Goal: Communication & Community: Ask a question

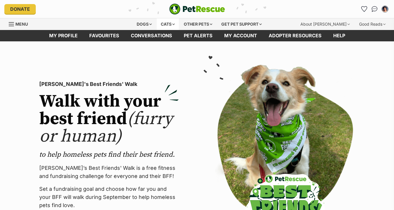
click at [167, 25] on div "Cats" at bounding box center [168, 24] width 22 height 12
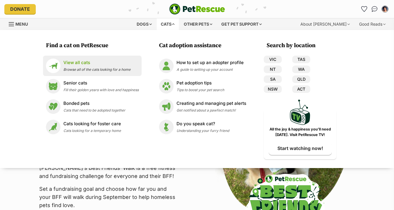
click at [99, 74] on li "View all cats Browse all of the cats looking for a home" at bounding box center [92, 66] width 99 height 20
click at [79, 68] on span "Browse all of the cats looking for a home" at bounding box center [96, 69] width 67 height 4
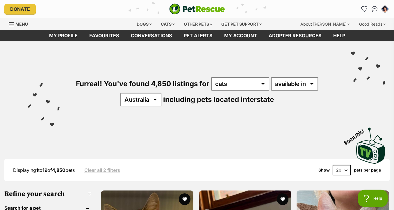
scroll to position [4, 0]
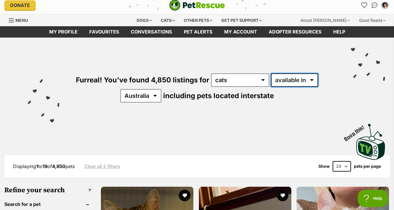
click at [287, 84] on select "available in located in" at bounding box center [294, 79] width 47 height 13
select select "disabled"
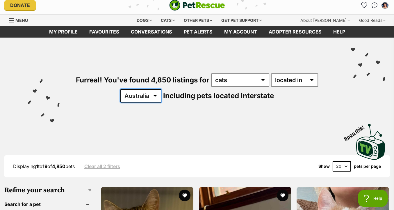
click at [157, 97] on select "Australia ACT NSW NT QLD SA TAS VIC WA" at bounding box center [140, 95] width 41 height 13
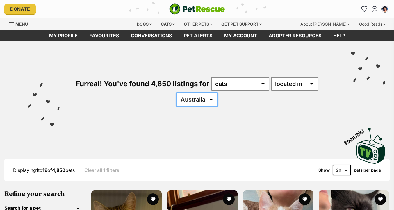
click at [200, 101] on select "[GEOGRAPHIC_DATA] [GEOGRAPHIC_DATA] [GEOGRAPHIC_DATA] [GEOGRAPHIC_DATA] [GEOGRA…" at bounding box center [196, 99] width 41 height 13
select select "VIC"
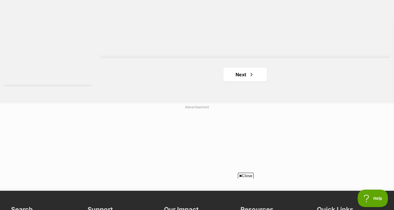
scroll to position [1481, 0]
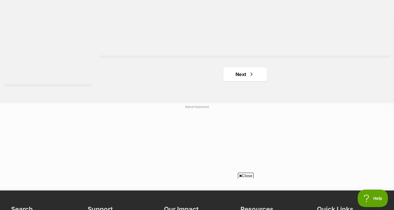
click at [239, 78] on link "Next" at bounding box center [245, 74] width 44 height 14
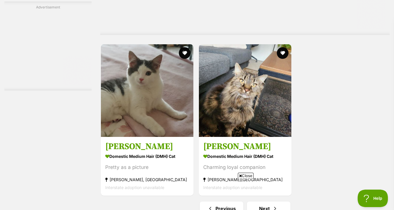
scroll to position [1404, 0]
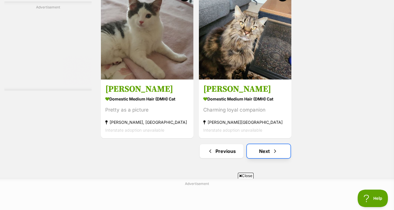
click at [275, 150] on span "Next page" at bounding box center [275, 150] width 6 height 7
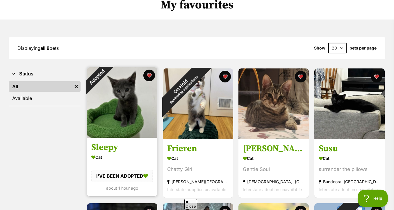
click at [136, 126] on img at bounding box center [122, 102] width 70 height 70
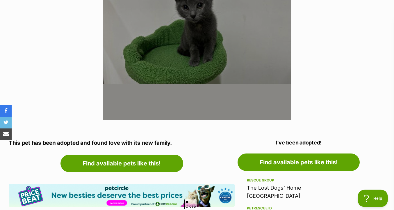
scroll to position [225, 0]
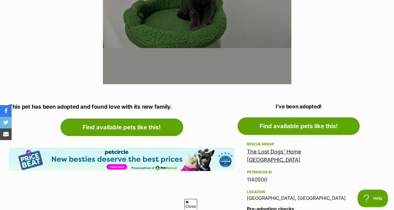
click at [266, 151] on link "The Lost Dogs' Home [GEOGRAPHIC_DATA]" at bounding box center [274, 155] width 54 height 14
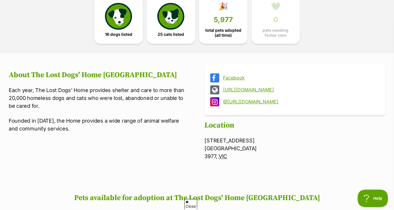
scroll to position [134, 0]
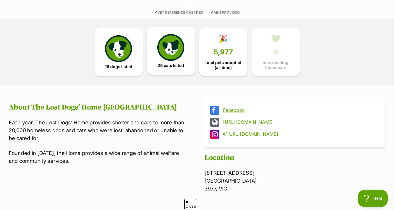
click at [178, 52] on img at bounding box center [170, 47] width 27 height 27
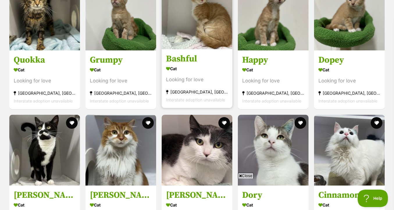
scroll to position [445, 0]
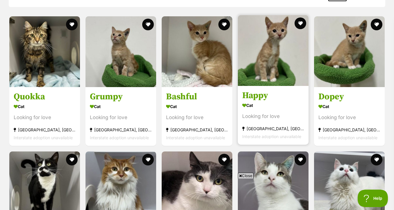
click at [260, 83] on img at bounding box center [273, 50] width 71 height 71
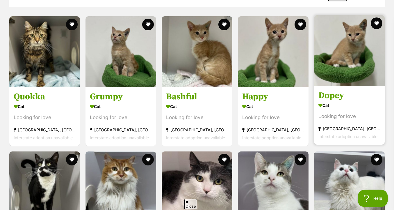
click at [349, 65] on img at bounding box center [349, 50] width 71 height 71
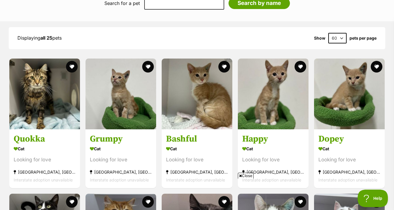
scroll to position [390, 0]
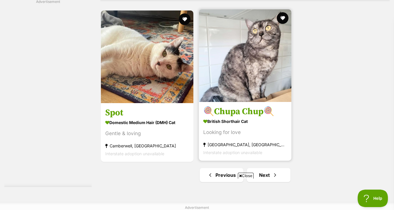
scroll to position [1436, 0]
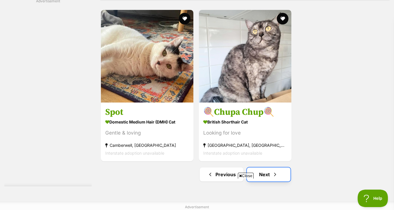
click at [269, 167] on link "Next" at bounding box center [269, 174] width 44 height 14
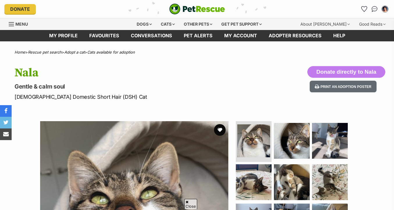
scroll to position [54, 0]
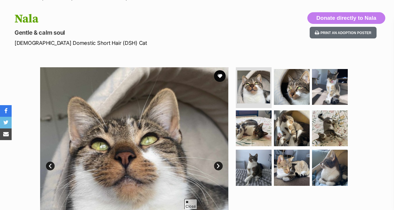
click at [291, 94] on img at bounding box center [292, 87] width 36 height 36
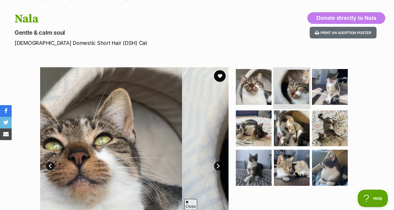
scroll to position [0, 0]
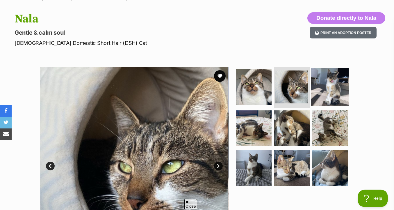
click at [331, 89] on img at bounding box center [329, 86] width 37 height 37
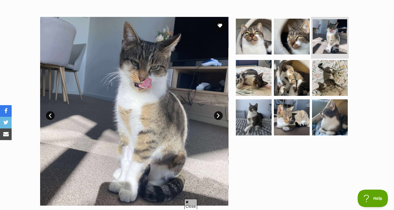
scroll to position [110, 0]
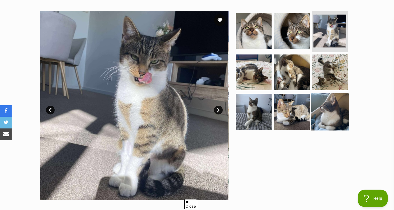
click at [330, 117] on img at bounding box center [329, 111] width 37 height 37
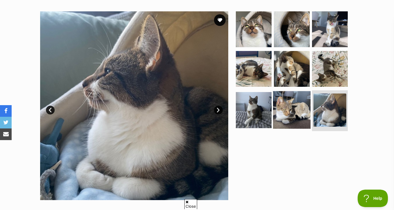
scroll to position [0, 0]
click at [291, 112] on img at bounding box center [291, 109] width 37 height 37
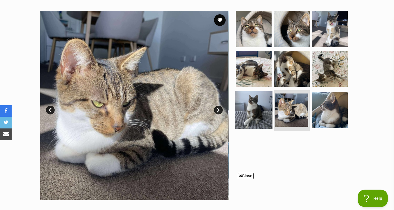
click at [256, 115] on img at bounding box center [253, 109] width 37 height 37
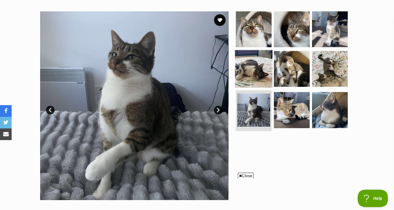
click at [253, 82] on img at bounding box center [253, 68] width 37 height 37
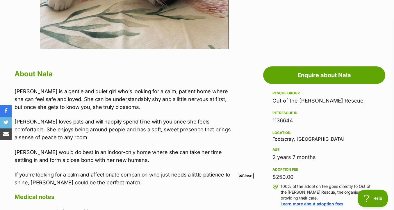
scroll to position [303, 0]
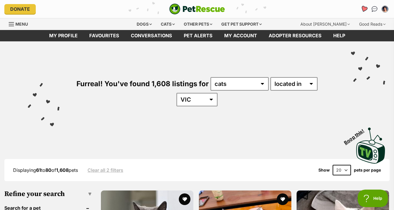
click at [362, 9] on icon "Favourites" at bounding box center [364, 9] width 8 height 8
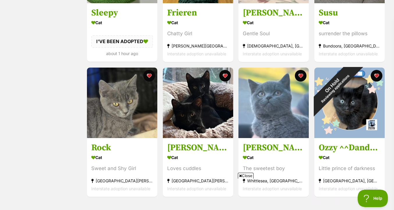
scroll to position [203, 0]
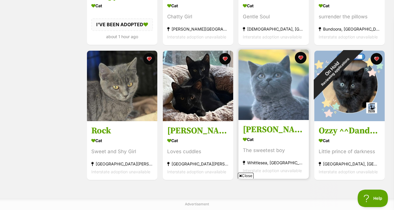
click at [285, 108] on img at bounding box center [273, 84] width 70 height 70
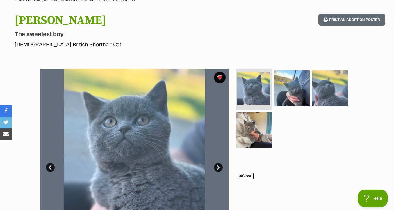
scroll to position [59, 0]
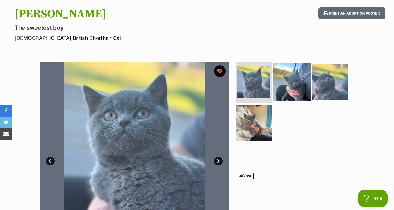
click at [290, 81] on img at bounding box center [291, 81] width 37 height 37
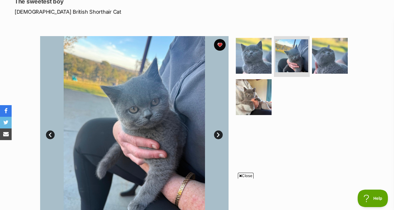
scroll to position [90, 0]
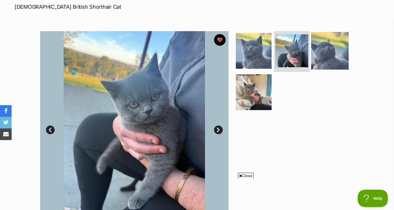
click at [317, 44] on img at bounding box center [329, 50] width 37 height 37
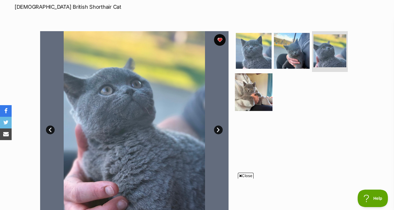
click at [264, 92] on img at bounding box center [253, 91] width 37 height 37
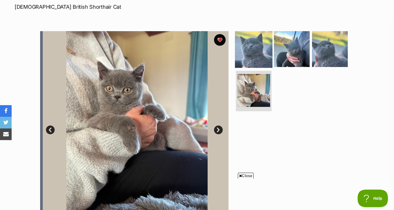
click at [268, 55] on img at bounding box center [253, 48] width 37 height 37
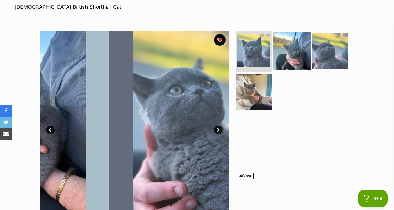
click at [295, 59] on img at bounding box center [291, 50] width 37 height 37
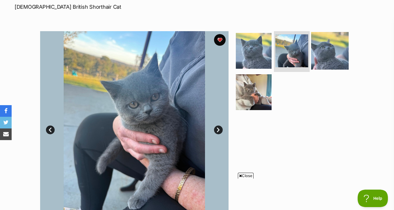
click at [331, 54] on img at bounding box center [329, 50] width 37 height 37
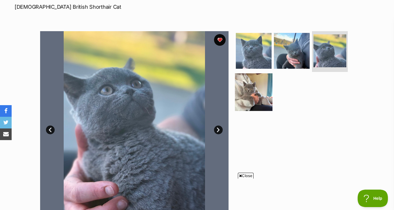
click at [264, 91] on img at bounding box center [253, 91] width 37 height 37
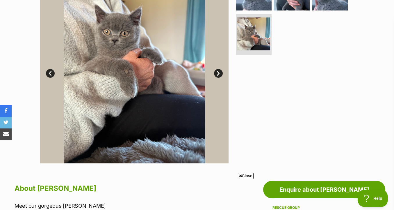
scroll to position [109, 0]
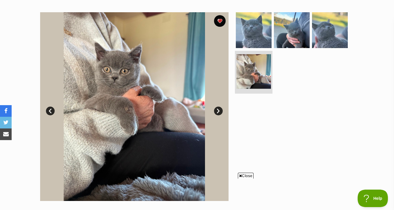
click at [253, 51] on li at bounding box center [253, 72] width 37 height 43
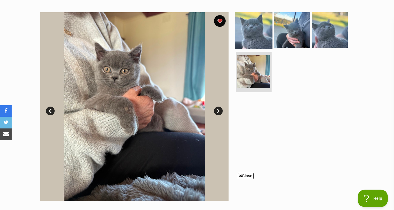
click at [259, 37] on img at bounding box center [253, 29] width 37 height 37
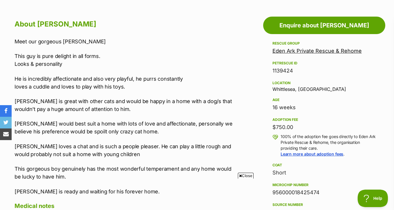
scroll to position [311, 0]
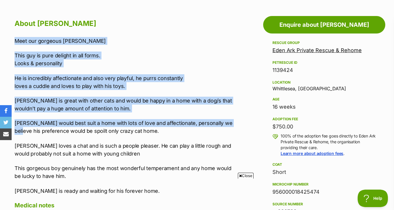
drag, startPoint x: 235, startPoint y: 33, endPoint x: 235, endPoint y: 124, distance: 90.1
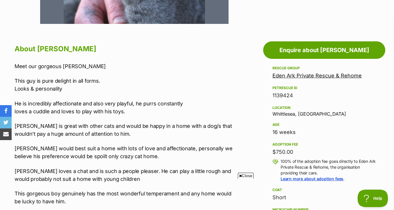
scroll to position [294, 0]
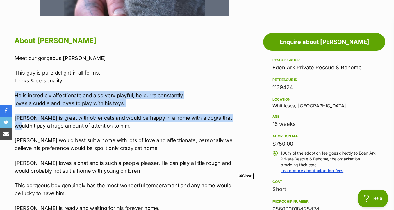
drag, startPoint x: 226, startPoint y: 82, endPoint x: 226, endPoint y: 120, distance: 38.4
click at [226, 120] on div "Meet our gorgeous Taylor This guy is pure delight in all forms. Looks & persona…" at bounding box center [125, 133] width 220 height 158
click at [226, 120] on p "[PERSON_NAME] is great with other cats and would be happy in a home with a dog/…" at bounding box center [125, 122] width 220 height 16
drag, startPoint x: 231, startPoint y: 126, endPoint x: 231, endPoint y: 93, distance: 33.7
click at [231, 93] on div "Meet our gorgeous Taylor This guy is pure delight in all forms. Looks & persona…" at bounding box center [125, 133] width 220 height 158
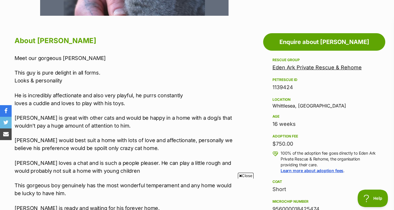
click at [231, 90] on div "Meet our gorgeous Taylor This guy is pure delight in all forms. Looks & persona…" at bounding box center [125, 133] width 220 height 158
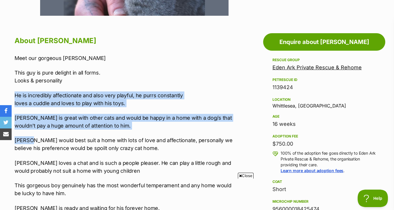
drag, startPoint x: 231, startPoint y: 90, endPoint x: 231, endPoint y: 131, distance: 41.0
click at [231, 131] on div "Meet our gorgeous Taylor This guy is pure delight in all forms. Looks & persona…" at bounding box center [125, 133] width 220 height 158
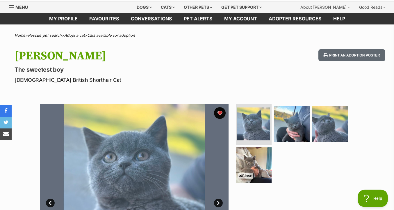
scroll to position [0, 0]
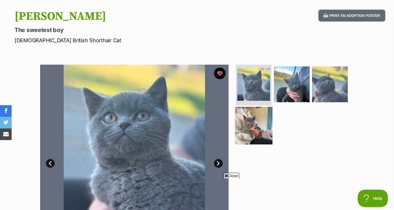
click at [259, 129] on img at bounding box center [253, 124] width 37 height 37
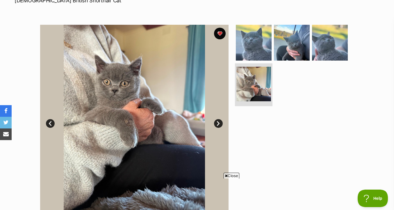
scroll to position [96, 0]
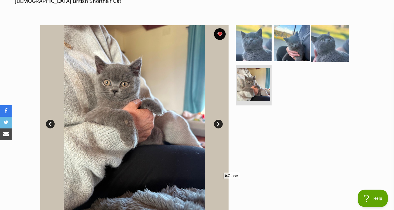
click at [323, 40] on img at bounding box center [329, 42] width 37 height 37
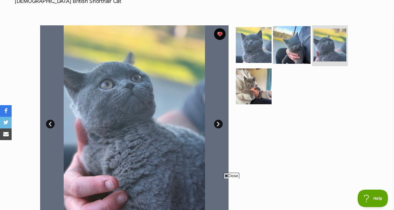
click at [295, 49] on img at bounding box center [291, 44] width 37 height 37
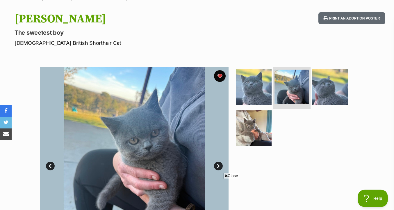
scroll to position [0, 0]
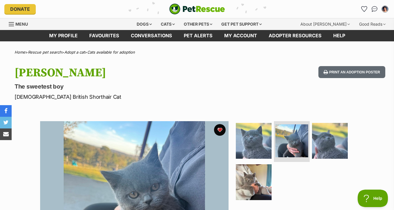
click at [357, 10] on div "My account Vivienne Pham Edit profile Log out Pet alerts Pet alert matches Acco…" at bounding box center [325, 8] width 128 height 9
click at [362, 10] on icon "Favourites" at bounding box center [364, 9] width 8 height 8
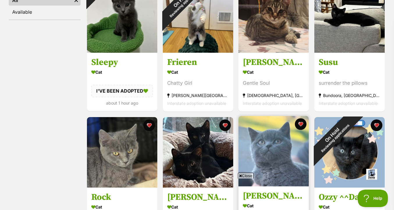
scroll to position [150, 0]
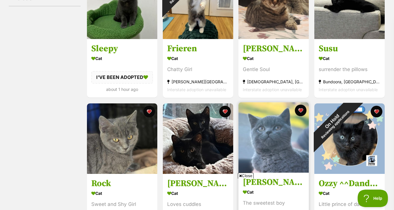
click at [263, 142] on img at bounding box center [273, 137] width 70 height 70
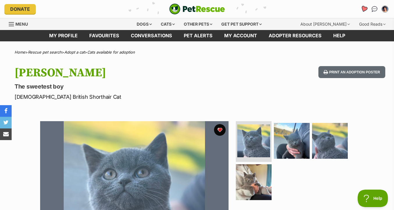
click at [365, 11] on icon "Favourites" at bounding box center [364, 9] width 8 height 8
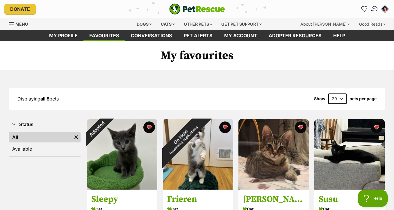
click at [374, 10] on img "Conversations" at bounding box center [375, 9] width 8 height 8
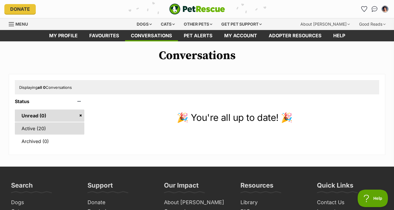
click at [70, 131] on link "Active (20)" at bounding box center [49, 128] width 69 height 12
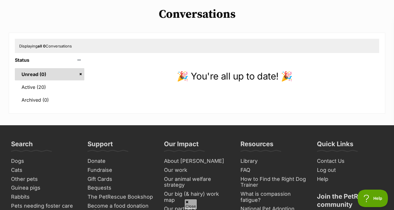
scroll to position [48, 0]
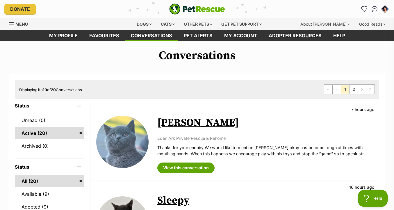
click at [175, 122] on link "[PERSON_NAME]" at bounding box center [198, 122] width 82 height 13
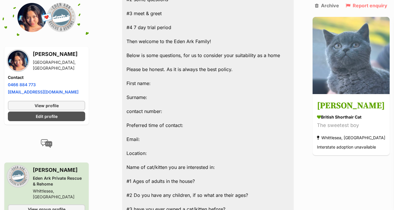
scroll to position [502, 0]
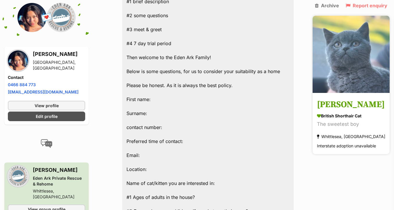
click at [337, 74] on img at bounding box center [350, 54] width 77 height 77
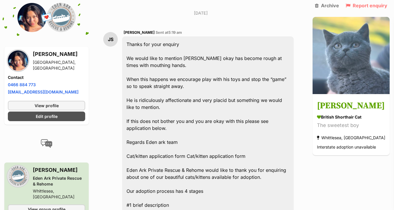
scroll to position [300, 0]
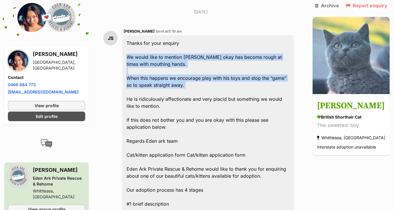
drag, startPoint x: 167, startPoint y: 50, endPoint x: 145, endPoint y: 80, distance: 37.4
drag, startPoint x: 179, startPoint y: 46, endPoint x: 174, endPoint y: 77, distance: 32.0
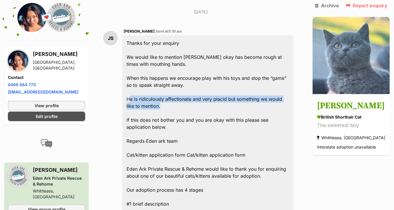
drag, startPoint x: 176, startPoint y: 93, endPoint x: 131, endPoint y: 85, distance: 45.4
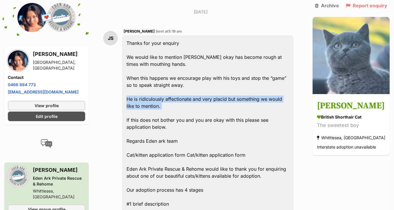
drag, startPoint x: 160, startPoint y: 92, endPoint x: 131, endPoint y: 84, distance: 29.9
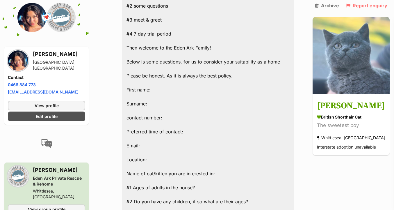
scroll to position [513, 0]
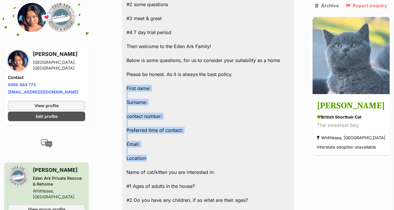
drag, startPoint x: 128, startPoint y: 72, endPoint x: 187, endPoint y: 143, distance: 92.5
click at [187, 143] on div "Thanks for your enquiry We would like to mention Taylor’s okay has become rough…" at bounding box center [207, 178] width 171 height 713
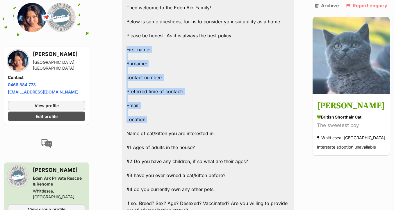
scroll to position [557, 0]
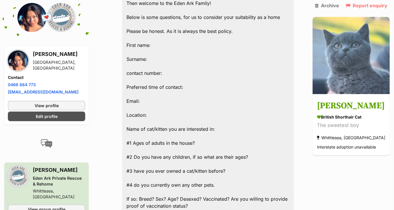
click at [187, 143] on div "Thanks for your enquiry We would like to mention Taylor’s okay has become rough…" at bounding box center [207, 135] width 171 height 713
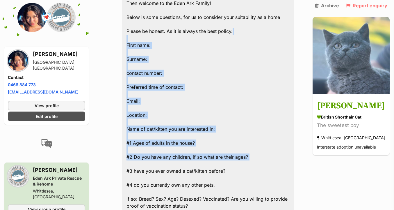
drag, startPoint x: 128, startPoint y: 26, endPoint x: 228, endPoint y: 147, distance: 157.2
click at [228, 147] on div "Thanks for your enquiry We would like to mention Taylor’s okay has become rough…" at bounding box center [207, 135] width 171 height 713
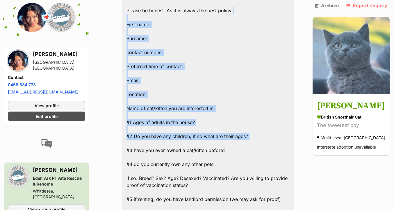
scroll to position [578, 0]
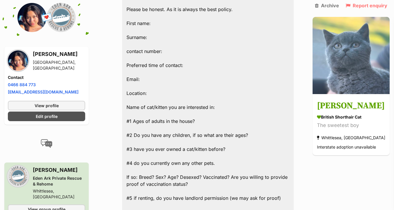
click at [228, 147] on div "Thanks for your enquiry We would like to mention Taylor’s okay has become rough…" at bounding box center [207, 113] width 171 height 713
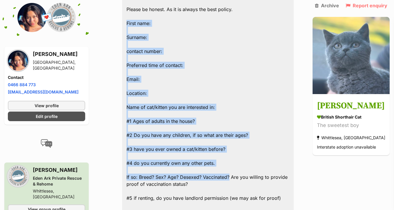
drag, startPoint x: 130, startPoint y: 8, endPoint x: 231, endPoint y: 164, distance: 186.2
click at [231, 164] on div "Thanks for your enquiry We would like to mention Taylor’s okay has become rough…" at bounding box center [207, 113] width 171 height 713
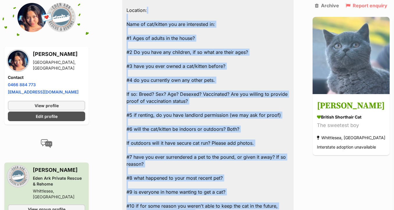
scroll to position [648, 0]
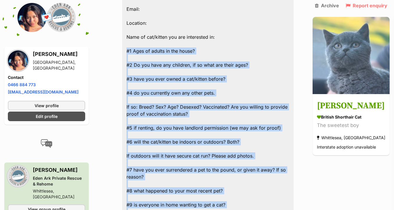
drag, startPoint x: 211, startPoint y: 150, endPoint x: 130, endPoint y: 33, distance: 142.0
click at [130, 33] on div "Thanks for your enquiry We would like to mention Taylor’s okay has become rough…" at bounding box center [207, 43] width 171 height 713
copy div "#1 Ages of adults in the house? #2 Do you have any children, if so what are the…"
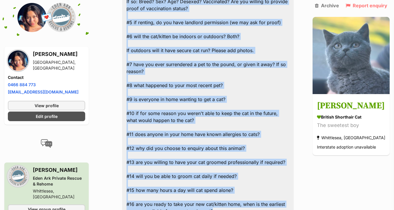
scroll to position [788, 0]
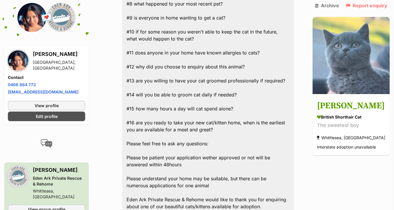
scroll to position [865, 0]
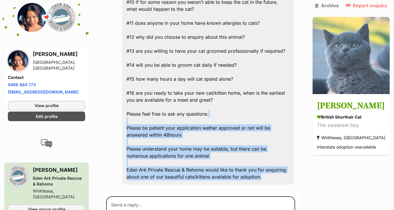
drag, startPoint x: 268, startPoint y: 167, endPoint x: 130, endPoint y: 106, distance: 150.3
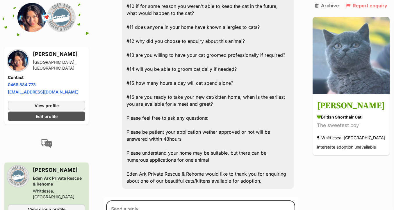
scroll to position [860, 0]
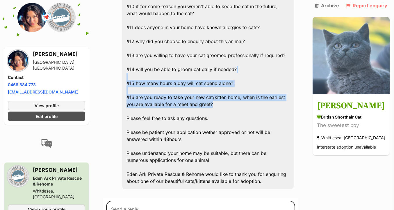
drag, startPoint x: 255, startPoint y: 89, endPoint x: 255, endPoint y: 63, distance: 25.6
drag, startPoint x: 128, startPoint y: 68, endPoint x: 206, endPoint y: 89, distance: 80.1
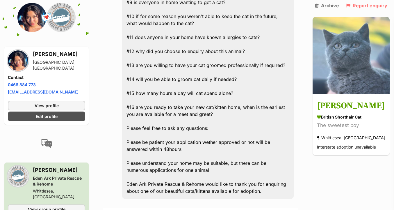
scroll to position [849, 0]
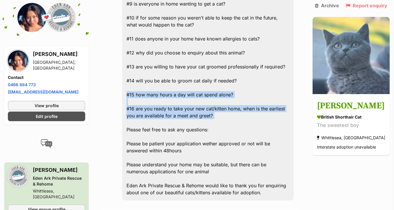
drag, startPoint x: 127, startPoint y: 78, endPoint x: 213, endPoint y: 104, distance: 89.7
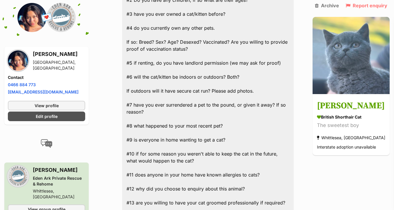
scroll to position [708, 0]
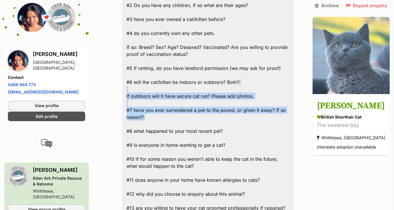
drag, startPoint x: 286, startPoint y: 70, endPoint x: 285, endPoint y: 105, distance: 35.2
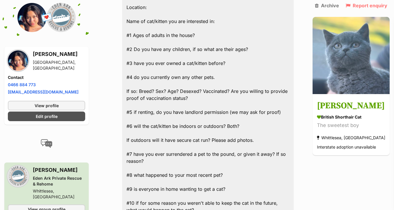
scroll to position [664, 0]
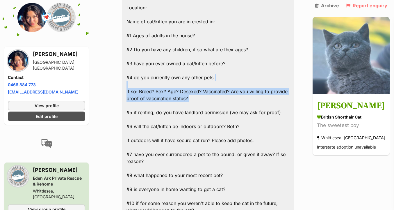
drag, startPoint x: 287, startPoint y: 87, endPoint x: 287, endPoint y: 68, distance: 19.2
click at [287, 68] on div "Thanks for your enquiry We would like to mention Taylor’s okay has become rough…" at bounding box center [207, 28] width 171 height 713
drag, startPoint x: 287, startPoint y: 68, endPoint x: 285, endPoint y: 91, distance: 23.0
click at [285, 91] on div "Thanks for your enquiry We would like to mention Taylor’s okay has become rough…" at bounding box center [207, 28] width 171 height 713
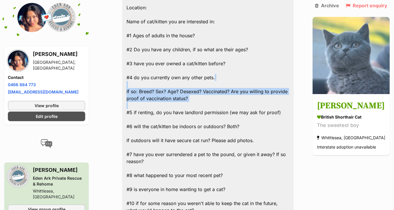
click at [285, 91] on div "Thanks for your enquiry We would like to mention Taylor’s okay has become rough…" at bounding box center [207, 28] width 171 height 713
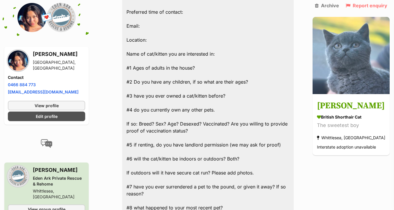
scroll to position [626, 0]
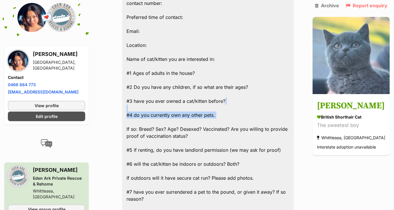
drag, startPoint x: 285, startPoint y: 91, endPoint x: 285, endPoint y: 109, distance: 18.0
click at [285, 109] on div "Thanks for your enquiry We would like to mention Taylor’s okay has become rough…" at bounding box center [207, 65] width 171 height 713
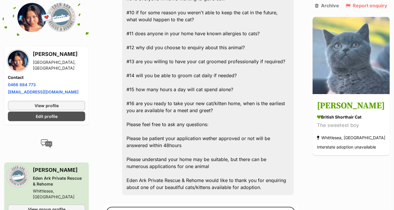
scroll to position [935, 0]
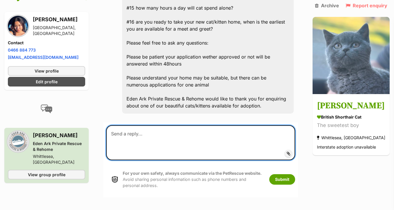
click at [244, 125] on textarea at bounding box center [200, 142] width 189 height 35
paste textarea "#1 Ages of adults in the house? #2 Do you have any children, if so what are the…"
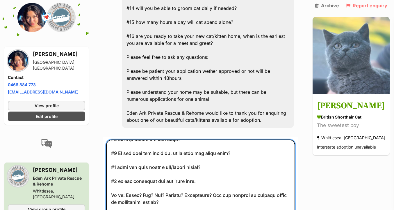
scroll to position [0, 0]
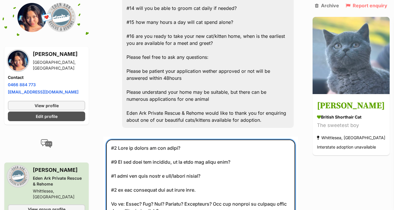
click at [201, 139] on textarea at bounding box center [200, 181] width 189 height 84
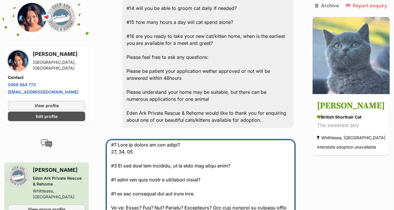
scroll to position [2, 0]
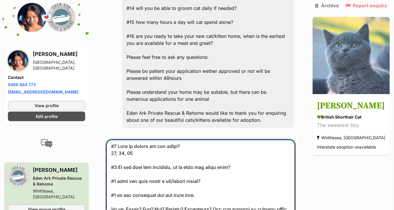
click at [243, 152] on textarea at bounding box center [200, 181] width 189 height 84
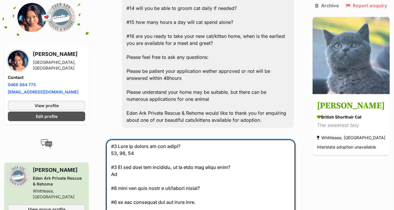
click at [238, 176] on textarea at bounding box center [200, 181] width 189 height 84
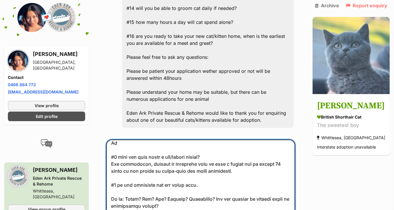
scroll to position [37, 0]
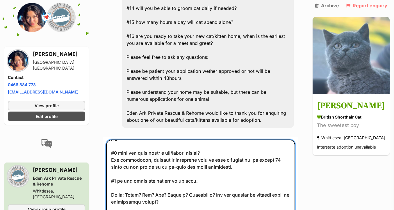
click at [227, 169] on textarea at bounding box center [200, 181] width 189 height 84
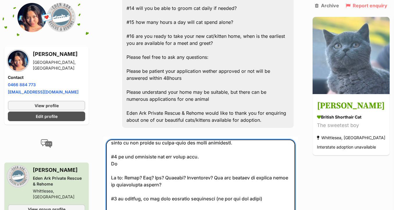
scroll to position [67, 0]
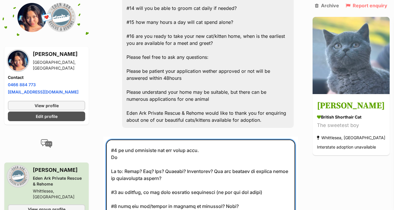
click at [270, 177] on textarea at bounding box center [200, 181] width 189 height 84
click at [226, 162] on textarea at bounding box center [200, 181] width 189 height 84
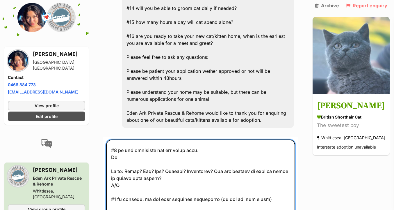
click at [277, 178] on textarea at bounding box center [200, 181] width 189 height 84
click at [276, 181] on textarea at bounding box center [200, 181] width 189 height 84
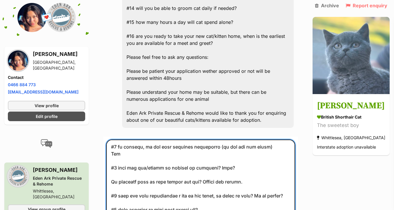
click at [262, 153] on textarea at bounding box center [200, 181] width 189 height 84
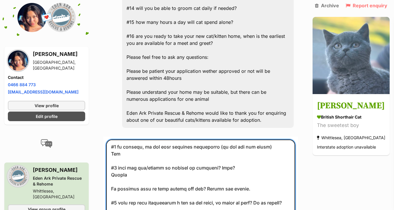
click at [260, 173] on textarea at bounding box center [200, 181] width 189 height 84
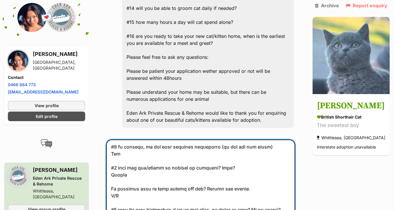
click at [218, 161] on textarea at bounding box center [200, 181] width 189 height 84
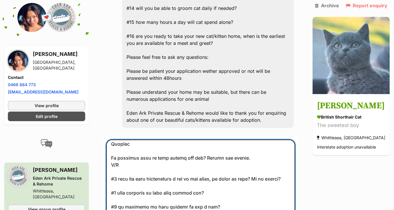
scroll to position [167, 0]
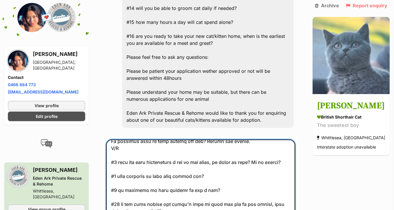
click at [294, 146] on textarea at bounding box center [200, 181] width 189 height 84
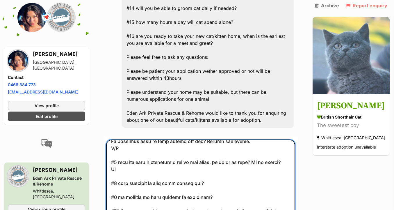
click at [261, 163] on textarea at bounding box center [200, 181] width 189 height 84
click at [253, 167] on textarea at bounding box center [200, 181] width 189 height 84
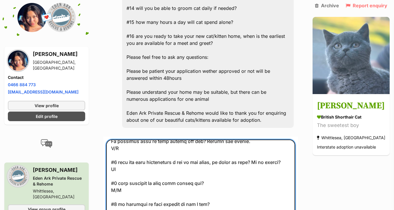
scroll to position [196, 0]
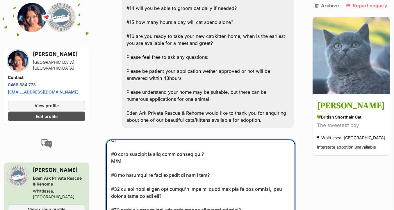
click at [251, 163] on textarea at bounding box center [200, 181] width 189 height 84
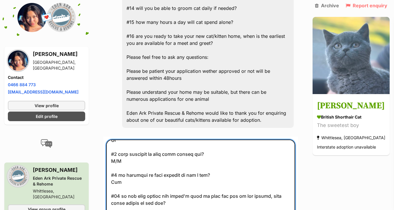
scroll to position [221, 0]
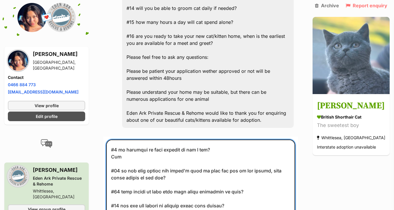
click at [237, 162] on textarea at bounding box center [200, 181] width 189 height 84
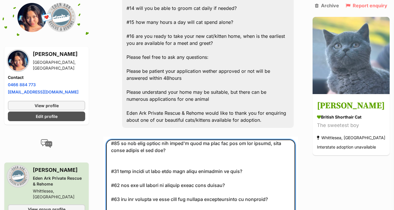
scroll to position [249, 0]
click at [256, 155] on textarea at bounding box center [200, 181] width 189 height 84
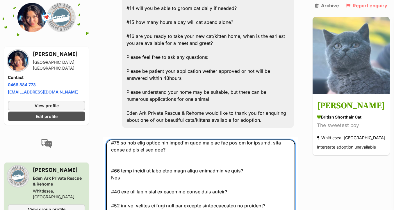
click at [246, 176] on textarea at bounding box center [200, 181] width 189 height 84
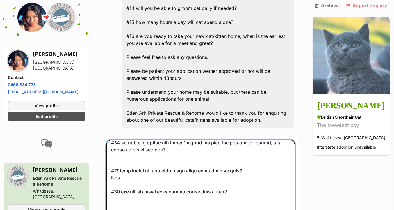
scroll to position [281, 0]
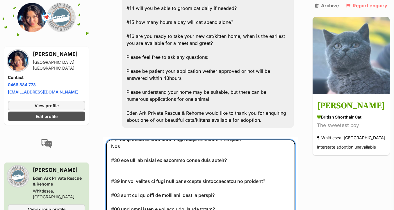
click at [275, 168] on textarea at bounding box center [200, 181] width 189 height 84
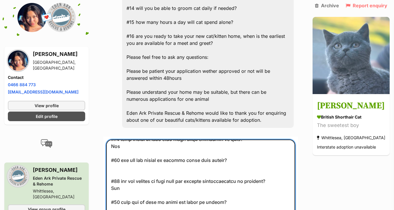
click at [262, 181] on textarea at bounding box center [200, 181] width 189 height 84
click at [255, 185] on textarea at bounding box center [200, 181] width 189 height 84
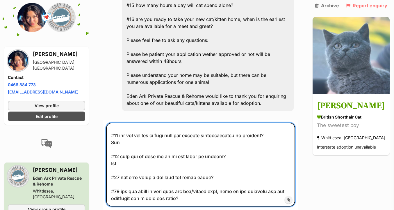
scroll to position [939, 0]
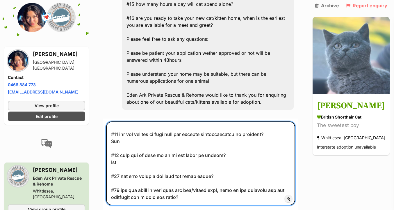
click at [238, 179] on textarea at bounding box center [200, 163] width 189 height 84
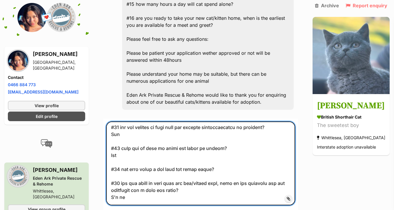
click at [244, 155] on textarea at bounding box center [200, 163] width 189 height 84
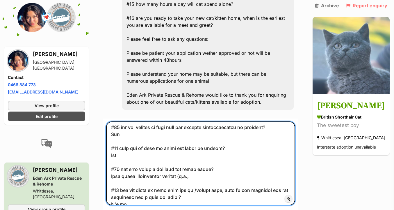
click at [114, 160] on textarea at bounding box center [200, 163] width 189 height 84
click at [279, 160] on textarea at bounding box center [200, 163] width 189 height 84
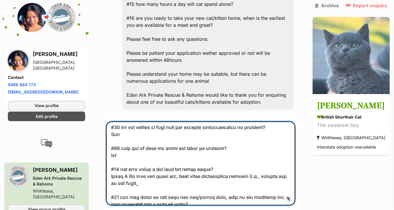
scroll to position [330, 0]
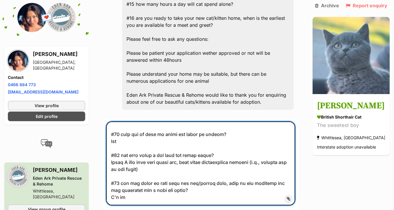
click at [213, 182] on textarea at bounding box center [200, 163] width 189 height 84
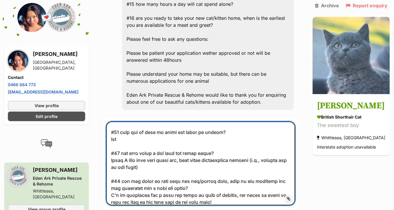
scroll to position [330, 0]
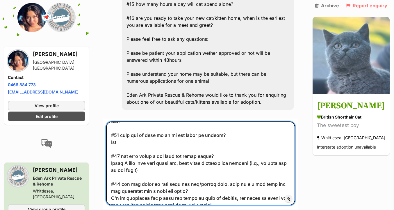
click at [178, 152] on textarea at bounding box center [200, 163] width 189 height 84
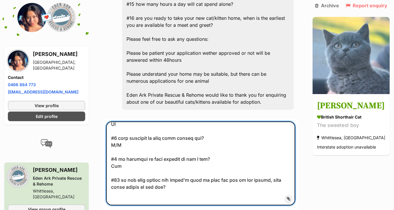
scroll to position [201, 0]
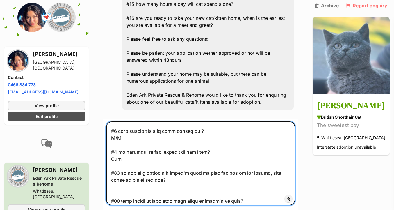
click at [173, 167] on textarea at bounding box center [200, 163] width 189 height 84
click at [172, 173] on textarea at bounding box center [200, 163] width 189 height 84
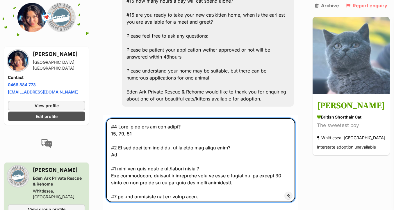
scroll to position [960, 0]
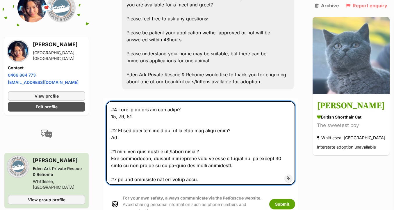
click at [118, 101] on textarea at bounding box center [200, 143] width 189 height 84
click at [134, 112] on textarea at bounding box center [200, 143] width 189 height 84
click at [134, 119] on textarea at bounding box center [200, 143] width 189 height 84
type textarea "#1 Ages of adults in the house? 25, 25, 26 #2 Do you have any children, if so w…"
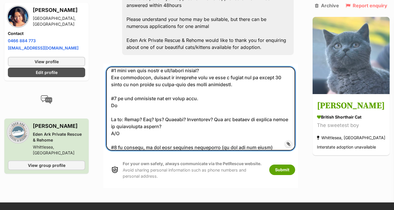
scroll to position [47, 0]
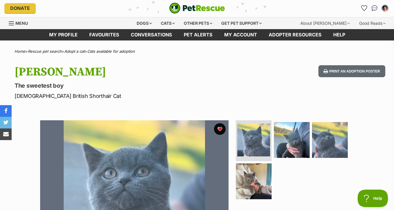
click at [273, 132] on ul at bounding box center [294, 161] width 119 height 83
click at [285, 132] on img at bounding box center [291, 139] width 37 height 37
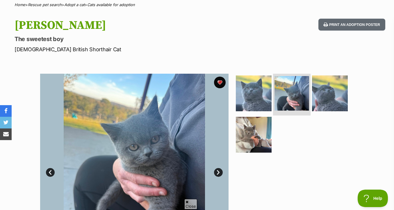
scroll to position [93, 0]
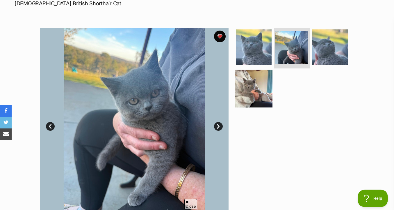
click at [265, 104] on img at bounding box center [253, 87] width 37 height 37
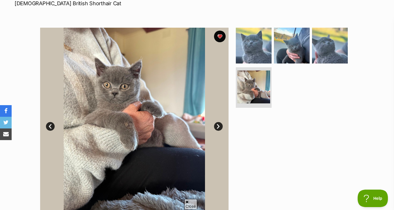
click at [305, 65] on ul at bounding box center [294, 69] width 119 height 83
click at [300, 58] on img at bounding box center [291, 45] width 37 height 37
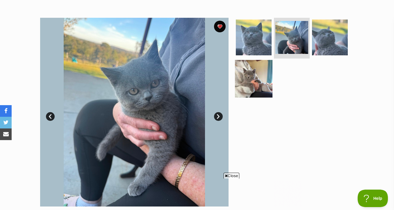
scroll to position [0, 0]
click at [251, 81] on img at bounding box center [253, 78] width 37 height 37
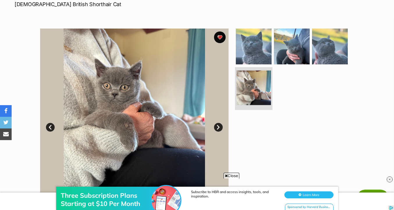
scroll to position [74, 0]
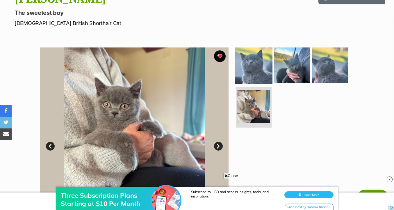
click at [253, 57] on img at bounding box center [253, 64] width 37 height 37
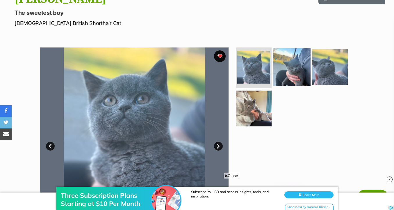
click at [284, 77] on img at bounding box center [291, 66] width 37 height 37
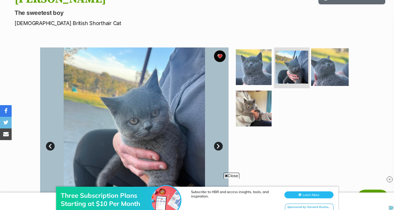
click at [314, 80] on img at bounding box center [329, 66] width 37 height 37
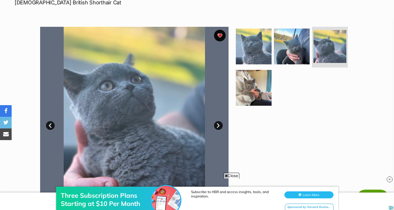
scroll to position [96, 0]
